Goal: Task Accomplishment & Management: Manage account settings

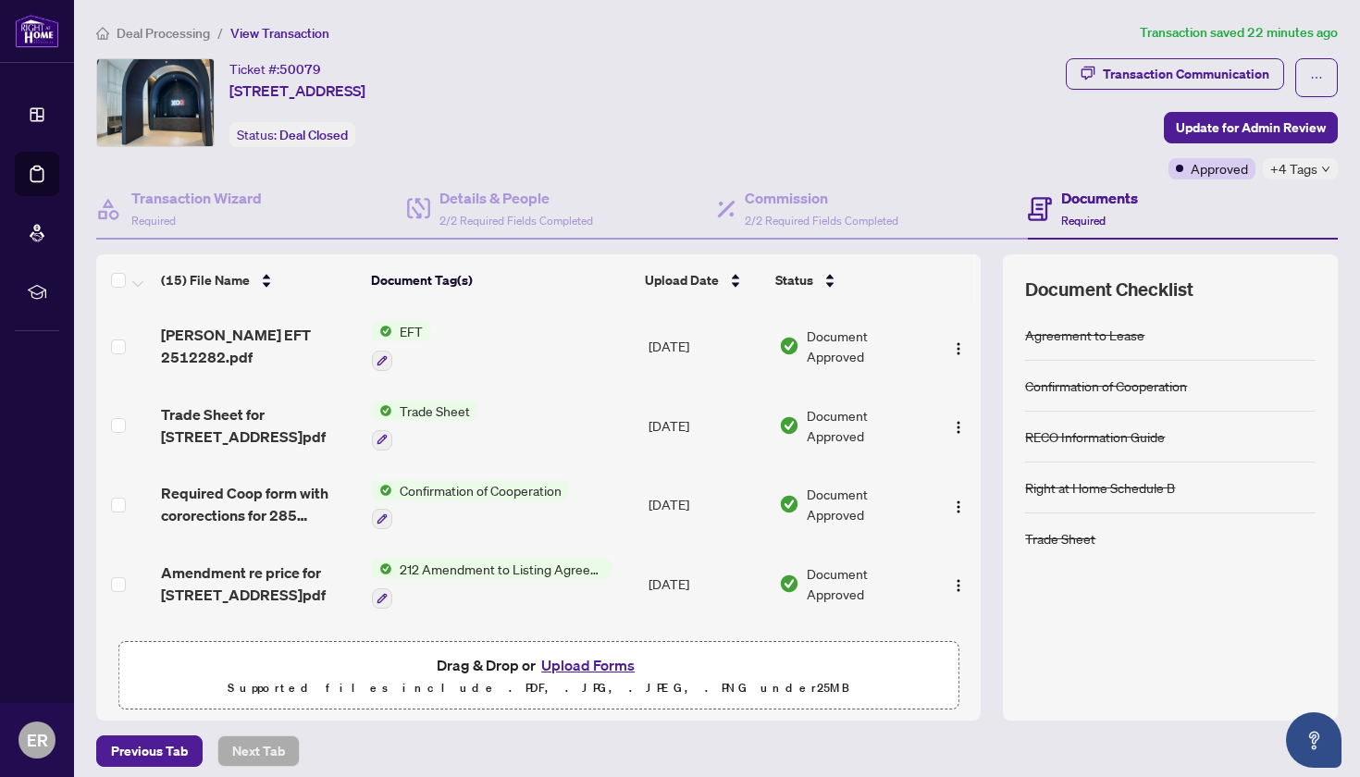
click at [403, 329] on span "EFT" at bounding box center [411, 331] width 38 height 20
click at [739, 69] on div "Transaction Communication" at bounding box center [1186, 74] width 167 height 30
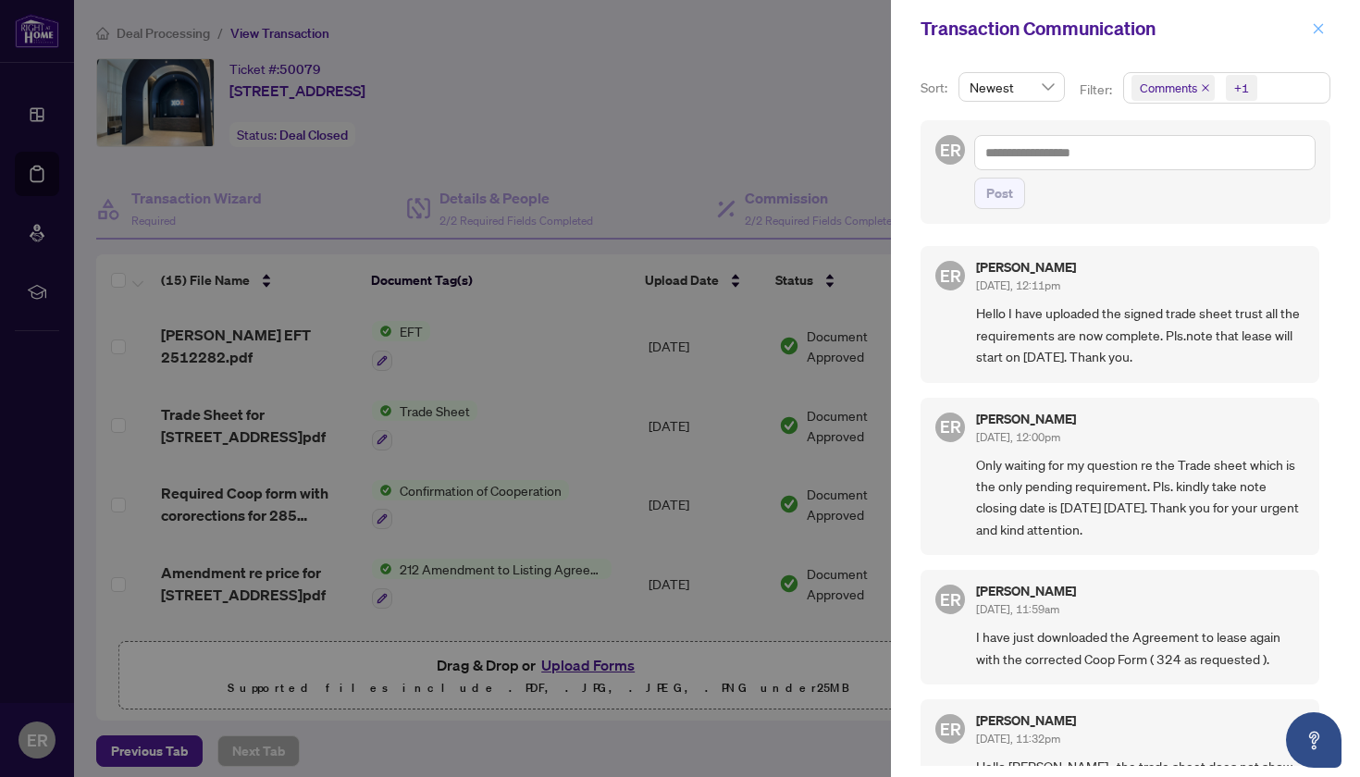
click at [739, 26] on icon "close" at bounding box center [1319, 28] width 10 height 10
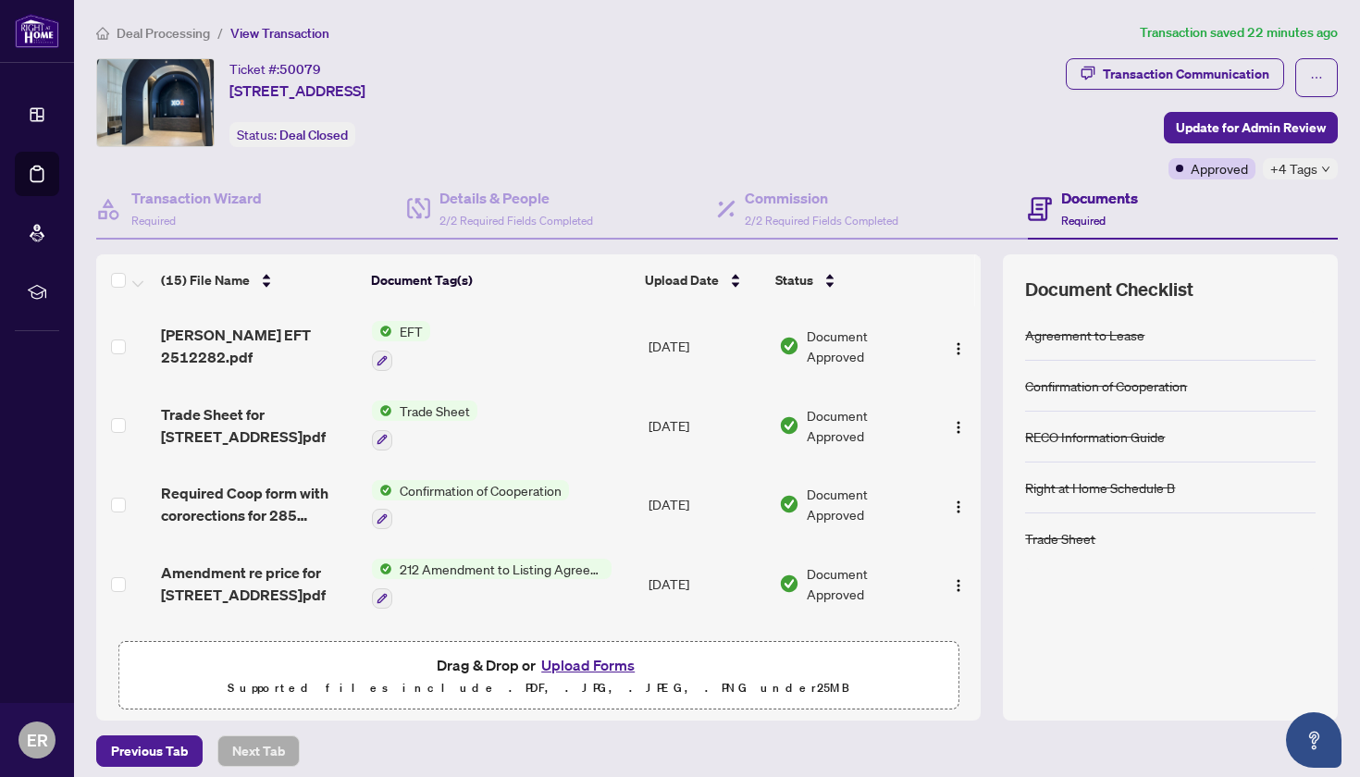
click at [412, 331] on span "EFT" at bounding box center [411, 331] width 38 height 20
click at [246, 342] on span "[PERSON_NAME] EFT 2512282.pdf" at bounding box center [259, 346] width 196 height 44
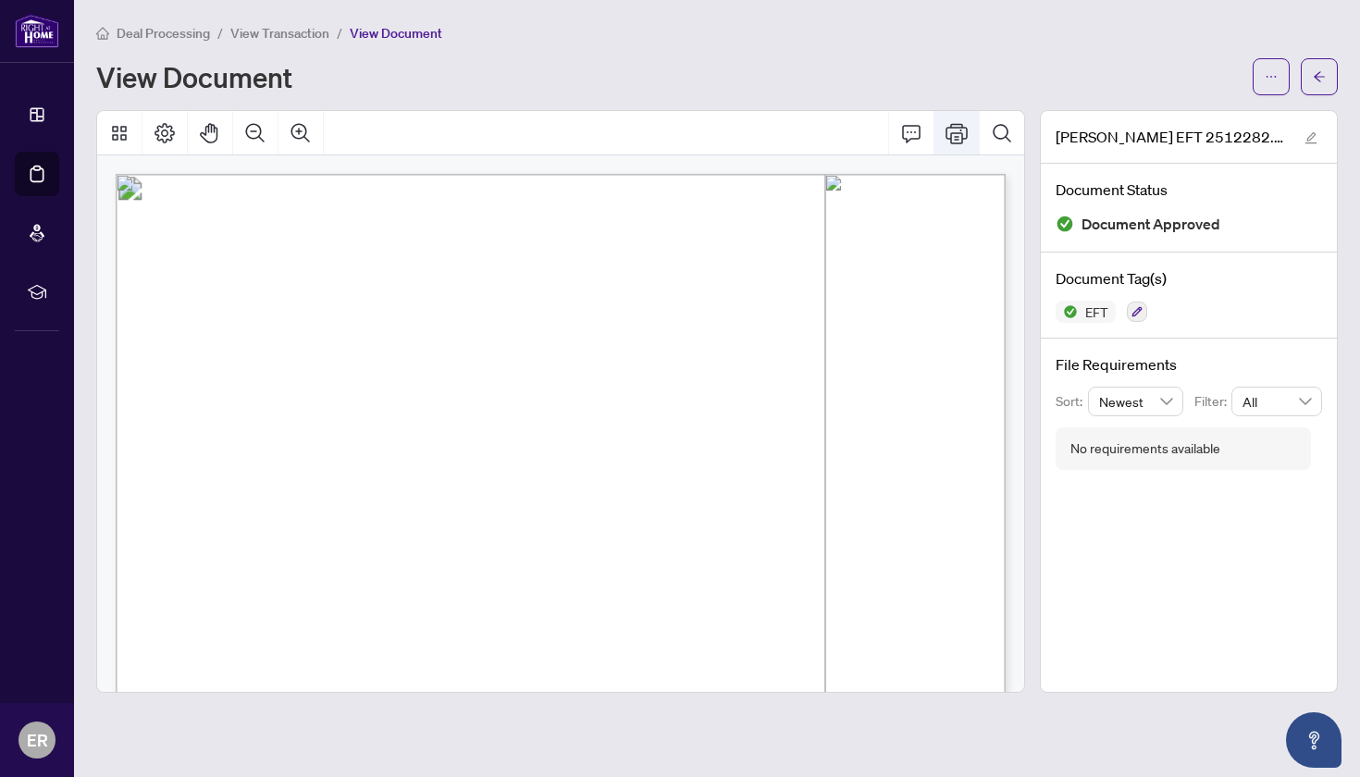
click at [739, 130] on icon "Print" at bounding box center [957, 133] width 22 height 22
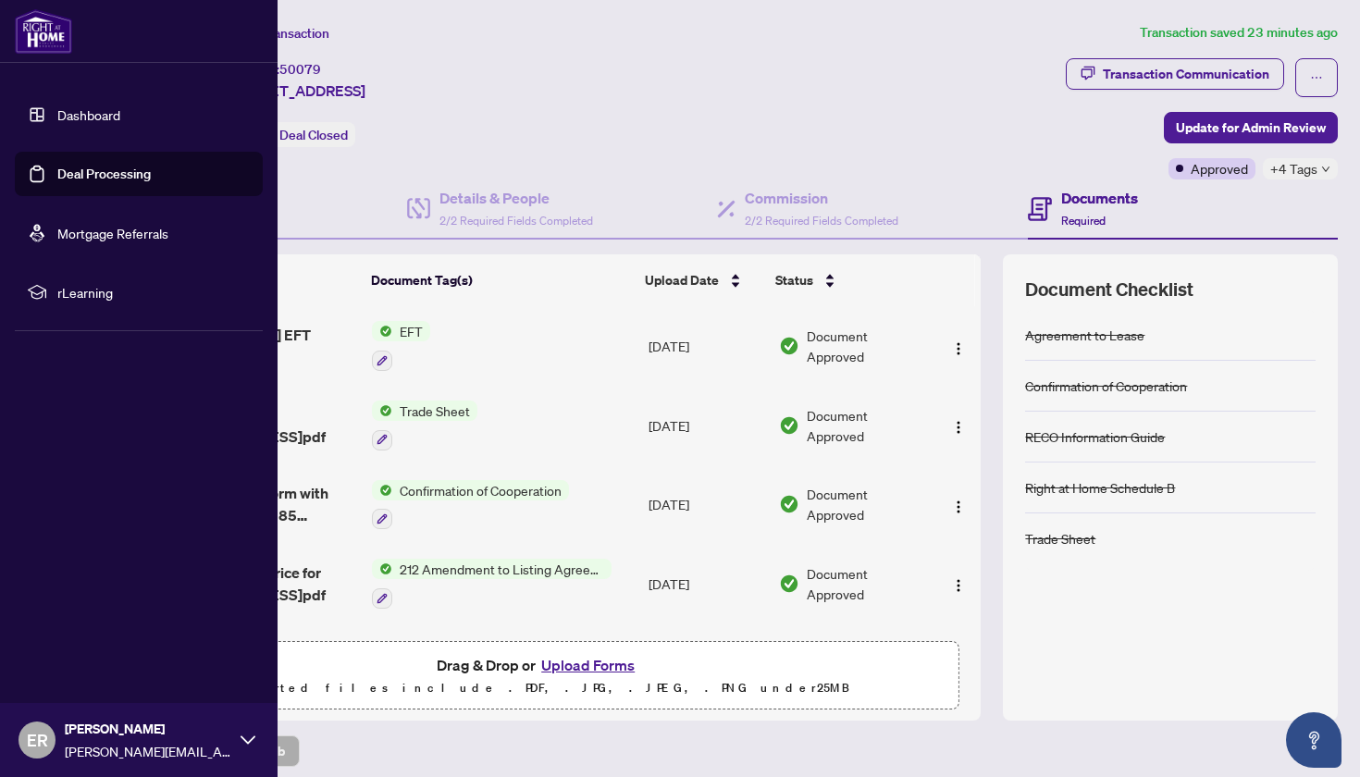
click at [82, 168] on link "Deal Processing" at bounding box center [103, 174] width 93 height 17
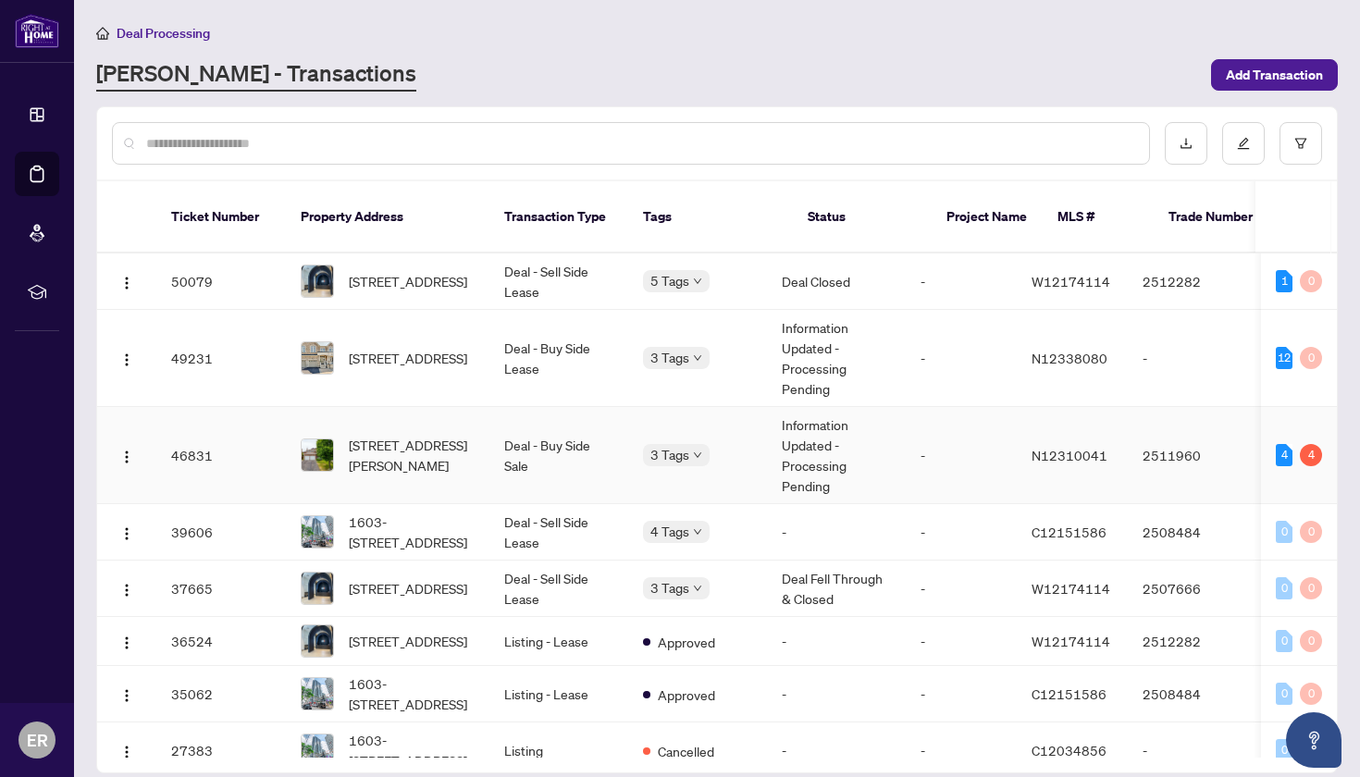
click at [530, 433] on td "Deal - Buy Side Sale" at bounding box center [559, 455] width 139 height 97
